Goal: Find specific page/section: Find specific page/section

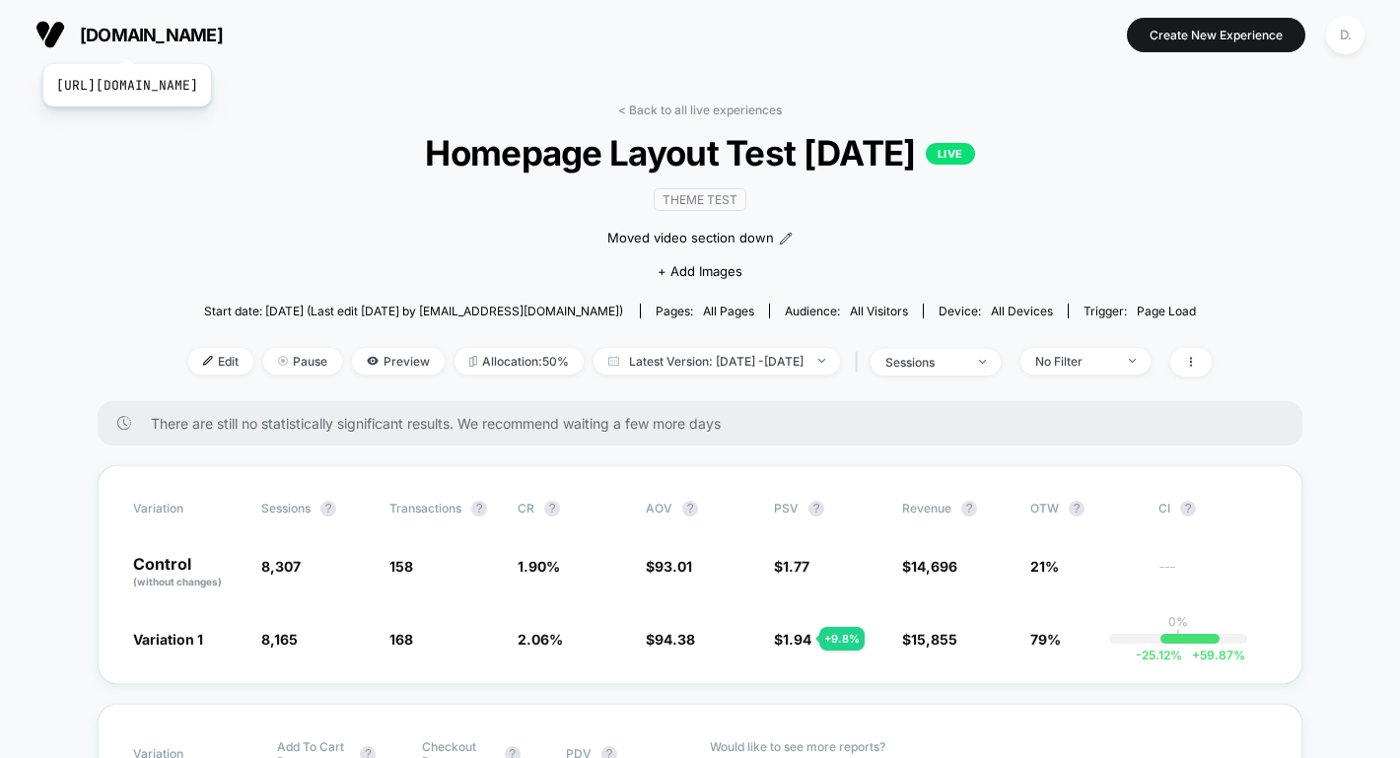
click at [168, 40] on span "[DOMAIN_NAME]" at bounding box center [151, 35] width 143 height 21
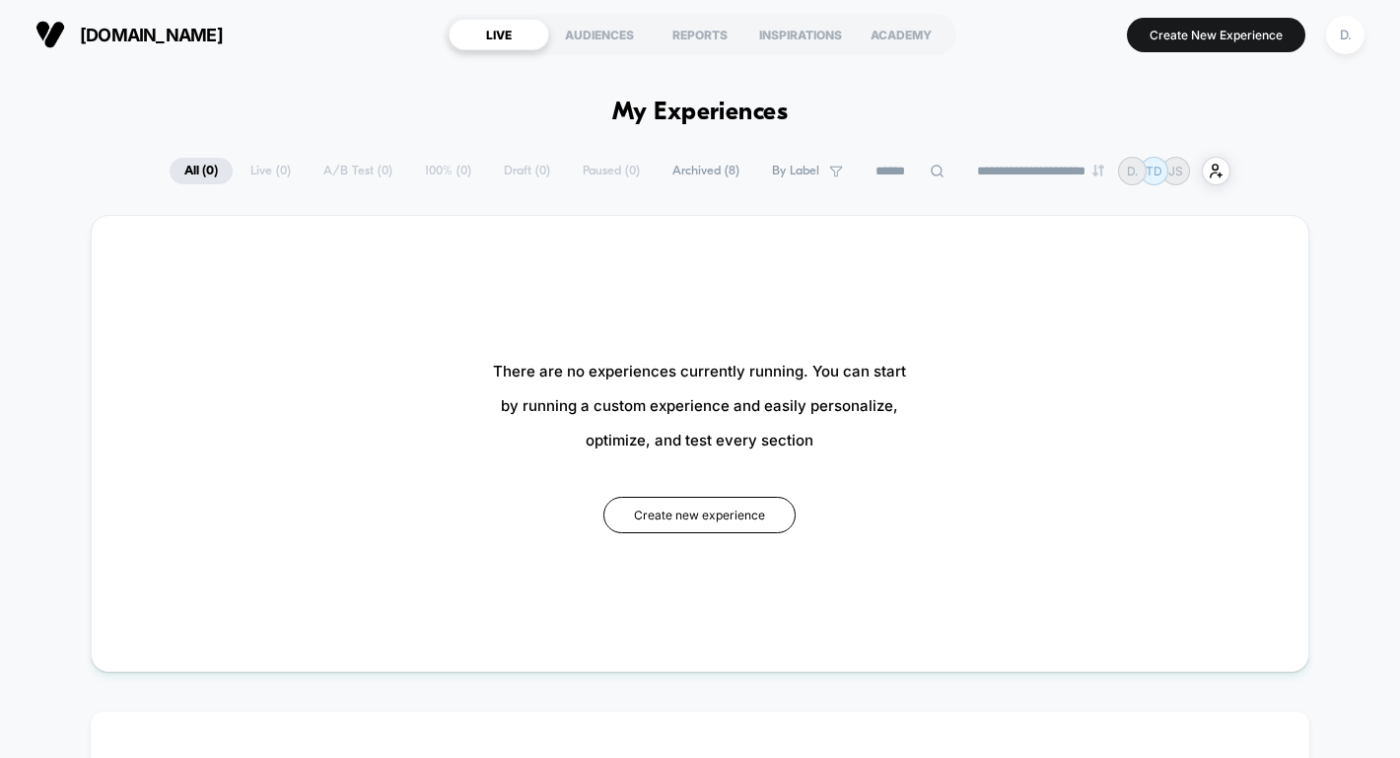
click at [690, 170] on span "Archived ( 8 )" at bounding box center [705, 171] width 97 height 27
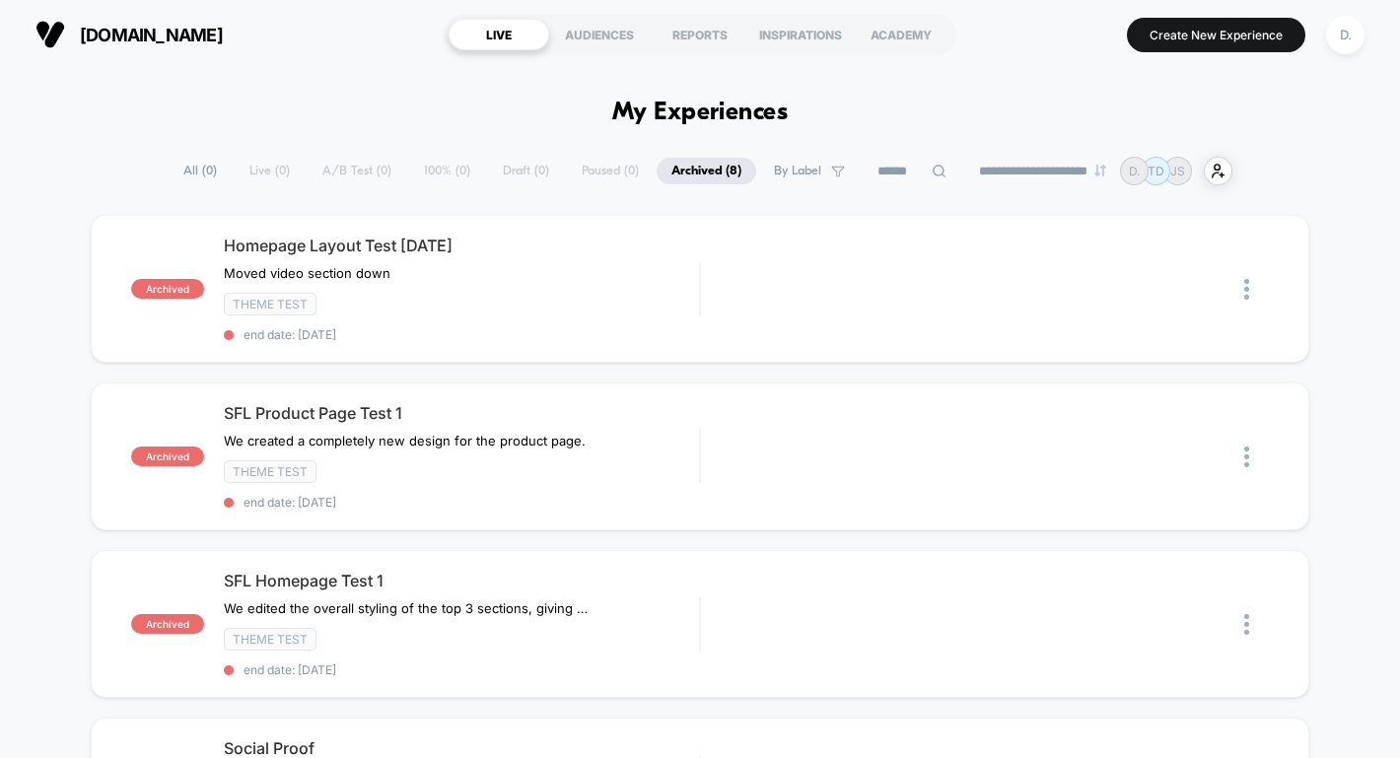
click at [207, 167] on span "All ( 0 )" at bounding box center [200, 171] width 63 height 27
